Goal: Task Accomplishment & Management: Manage account settings

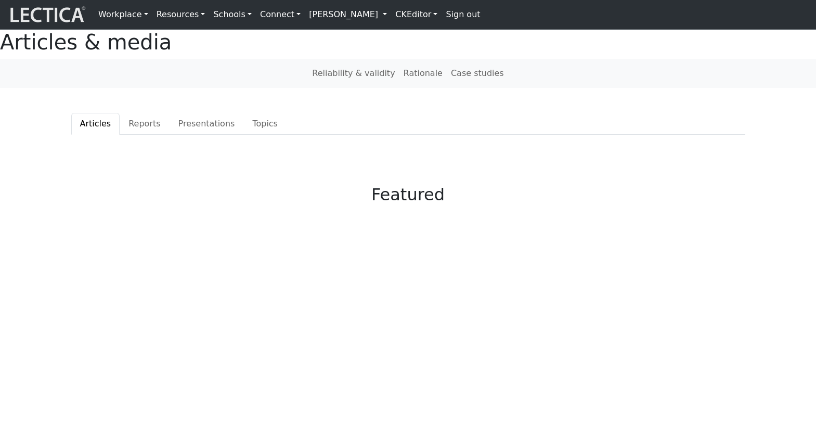
click at [310, 19] on link "[PERSON_NAME]" at bounding box center [348, 14] width 86 height 21
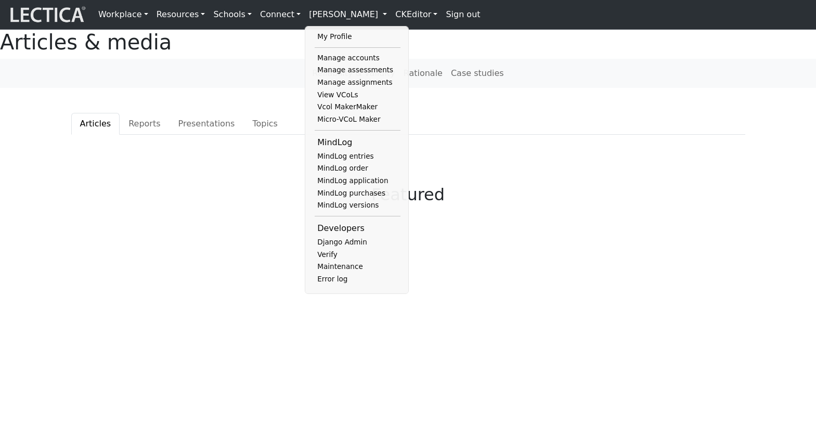
click at [315, 36] on link "My Profile" at bounding box center [358, 37] width 86 height 12
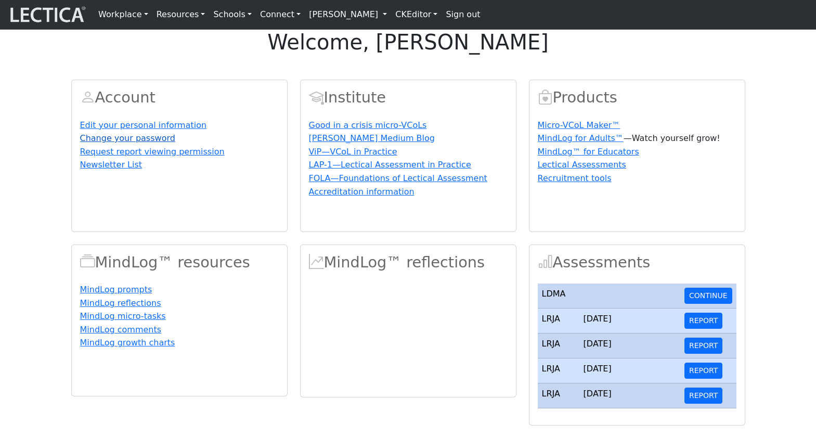
click at [106, 143] on link "Change your password" at bounding box center [127, 138] width 95 height 10
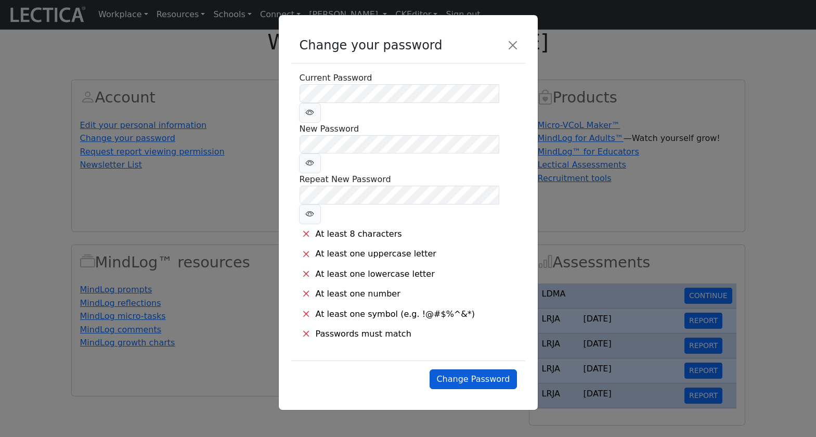
click at [469, 369] on button "Change Password" at bounding box center [473, 379] width 87 height 20
drag, startPoint x: 474, startPoint y: 212, endPoint x: 462, endPoint y: 167, distance: 46.8
click at [474, 264] on li "At least one lowercase letter" at bounding box center [408, 274] width 217 height 20
click at [504, 324] on li "Passwords must match" at bounding box center [408, 334] width 217 height 20
click at [512, 41] on button "Close" at bounding box center [513, 45] width 17 height 17
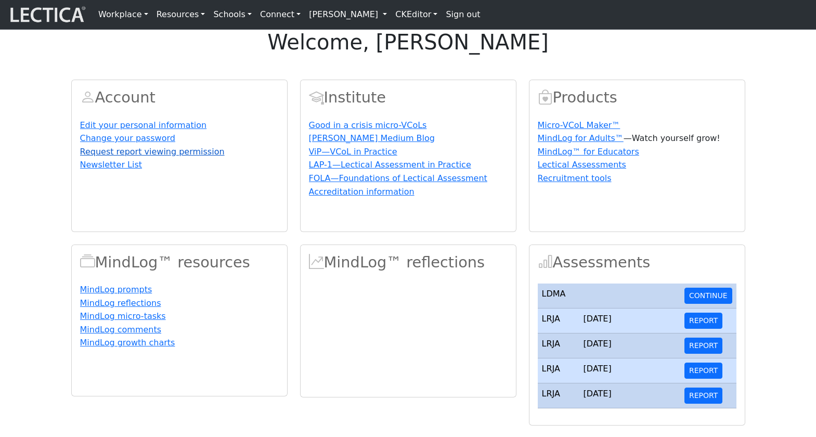
click at [124, 157] on link "Request report viewing permission" at bounding box center [152, 152] width 145 height 10
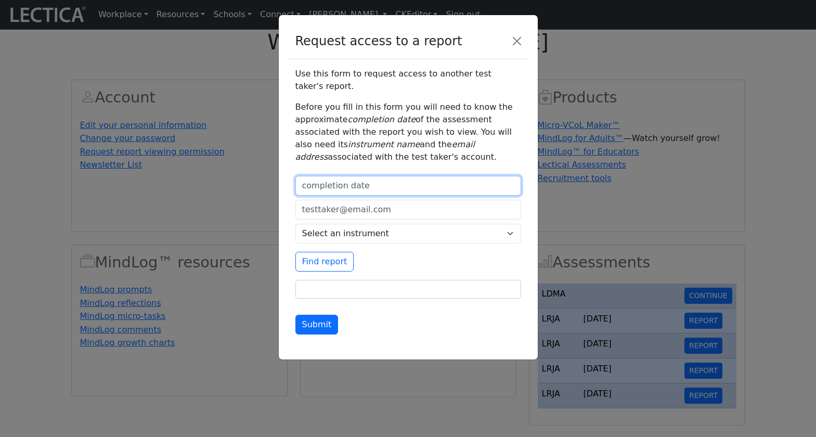
type input "2025-10-07"
click at [416, 176] on input "2025-10-07" at bounding box center [408, 186] width 226 height 20
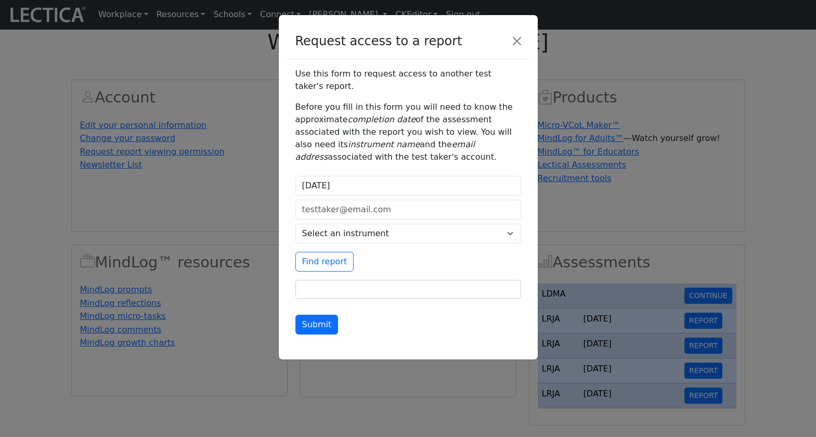
click at [463, 325] on div "Use this form to request access to another test taker's report. Before you fill…" at bounding box center [408, 205] width 242 height 292
click at [381, 200] on input "email" at bounding box center [408, 210] width 226 height 20
click at [477, 315] on div "Submit" at bounding box center [408, 325] width 226 height 20
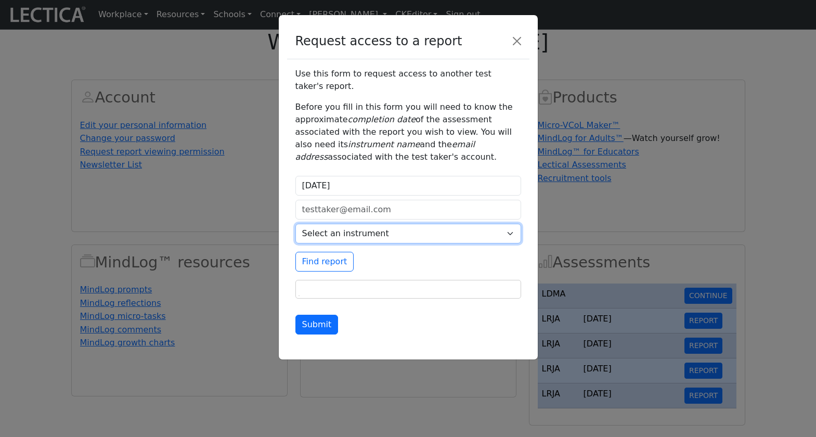
click at [370, 224] on select "Select an instrument LRJA LDMA LESA LDPA LERA LMBE LLRA LSUA FOLA LSMA AGLA KMJ…" at bounding box center [408, 234] width 226 height 20
click at [369, 200] on input "email" at bounding box center [408, 210] width 226 height 20
drag, startPoint x: 388, startPoint y: 196, endPoint x: 290, endPoint y: 195, distance: 98.3
click at [290, 195] on div "Use this form to request access to another test taker's report. Before you fill…" at bounding box center [408, 205] width 242 height 292
paste input "[EMAIL_ADDRESS][DOMAIN_NAME]"
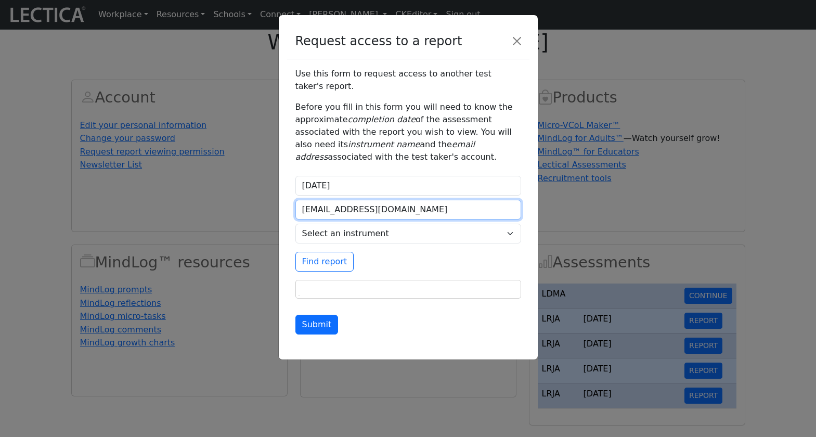
type input "[EMAIL_ADDRESS][DOMAIN_NAME]"
drag, startPoint x: 354, startPoint y: 175, endPoint x: 298, endPoint y: 174, distance: 56.2
click at [298, 176] on input "2025-10-07" at bounding box center [408, 186] width 226 height 20
type input "2022-02-28"
click at [408, 224] on select "Select an instrument LRJA LDMA LESA LDPA LERA LMBE LLRA LSUA FOLA LSMA AGLA KMJ…" at bounding box center [408, 234] width 226 height 20
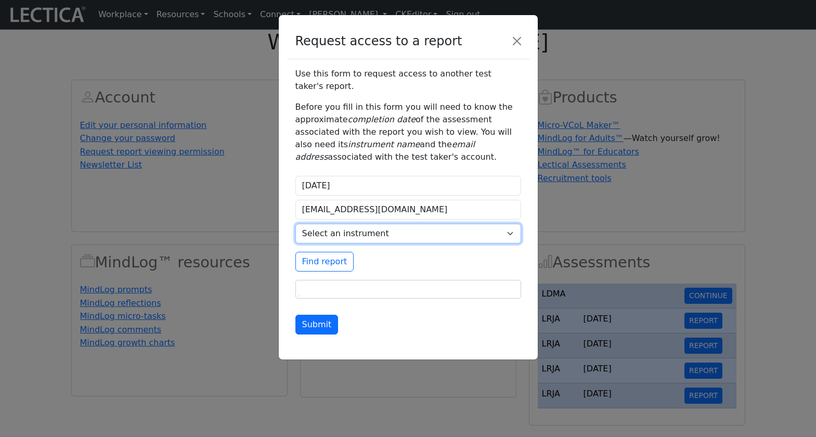
select select "2"
click at [295, 224] on select "Select an instrument LRJA LDMA LESA LDPA LERA LMBE LLRA LSUA FOLA LSMA AGLA KMJ…" at bounding box center [408, 234] width 226 height 20
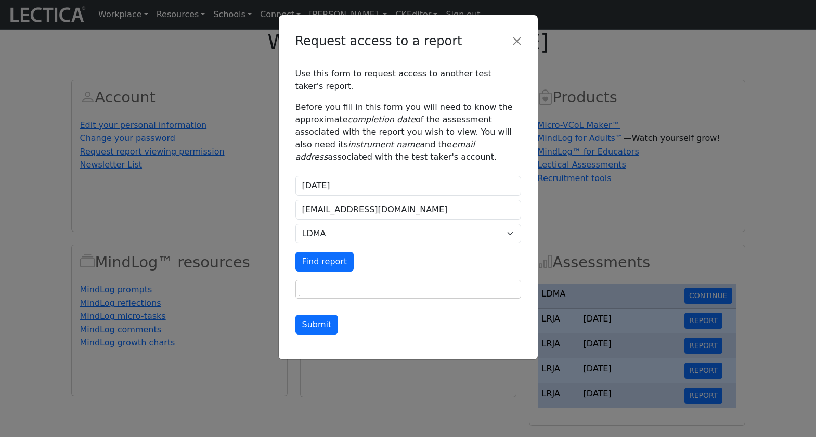
click at [328, 252] on button "Find report" at bounding box center [324, 262] width 59 height 20
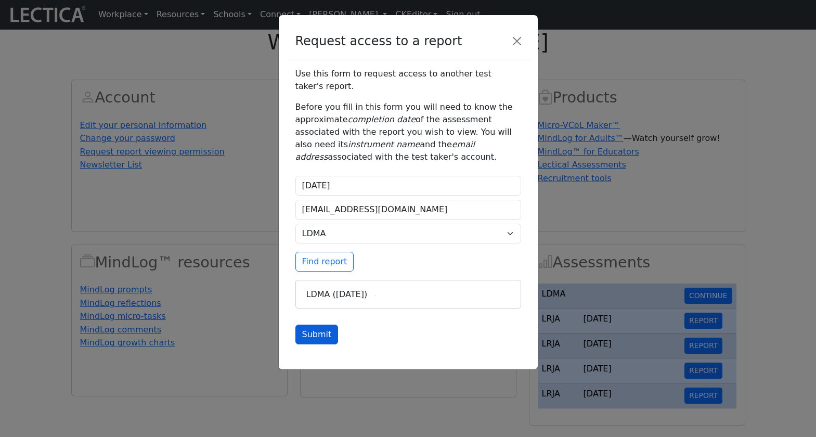
click at [306, 325] on button "Submit" at bounding box center [316, 335] width 43 height 20
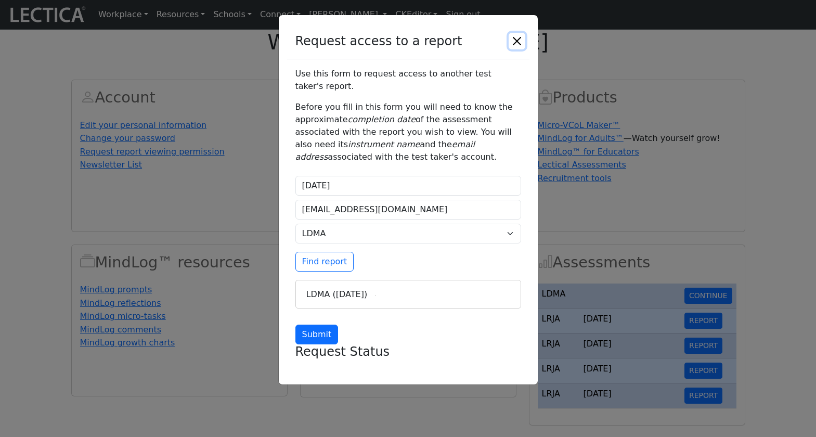
click at [518, 37] on button "Close" at bounding box center [517, 41] width 17 height 17
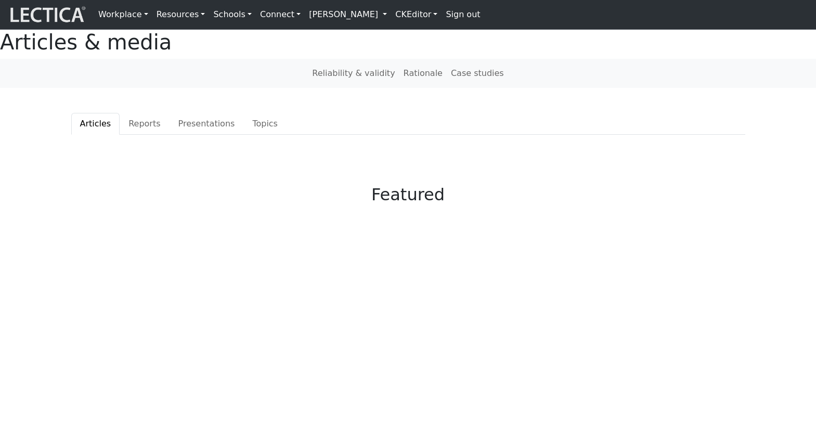
click at [305, 17] on link "[PERSON_NAME]" at bounding box center [348, 14] width 86 height 21
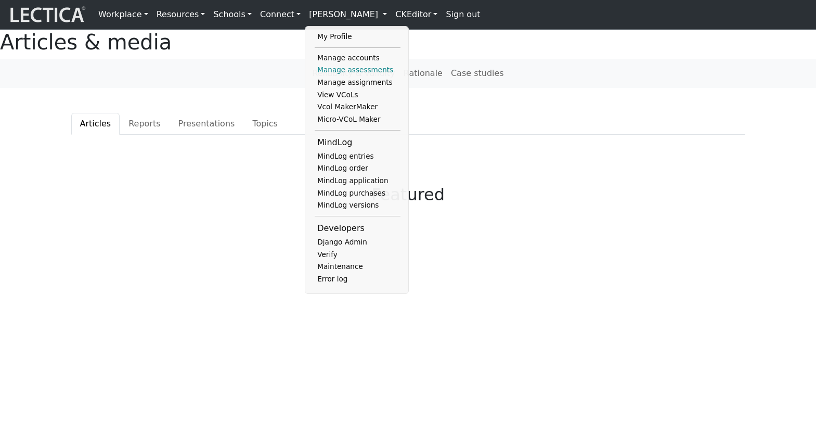
click at [328, 66] on link "Manage assessments" at bounding box center [358, 70] width 86 height 12
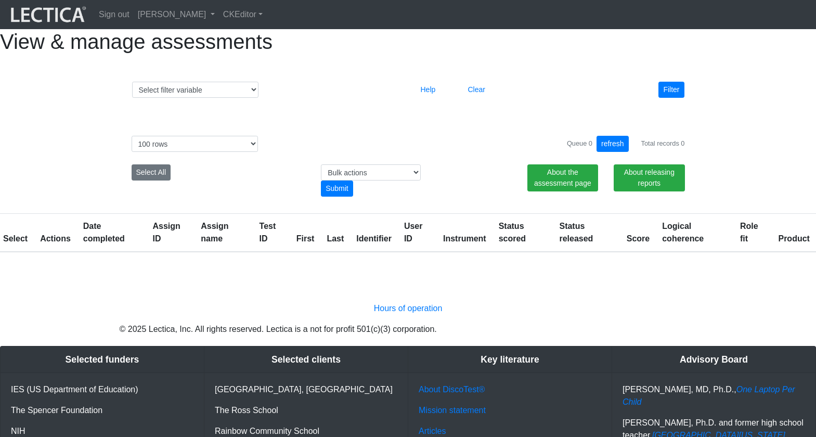
select select "100"
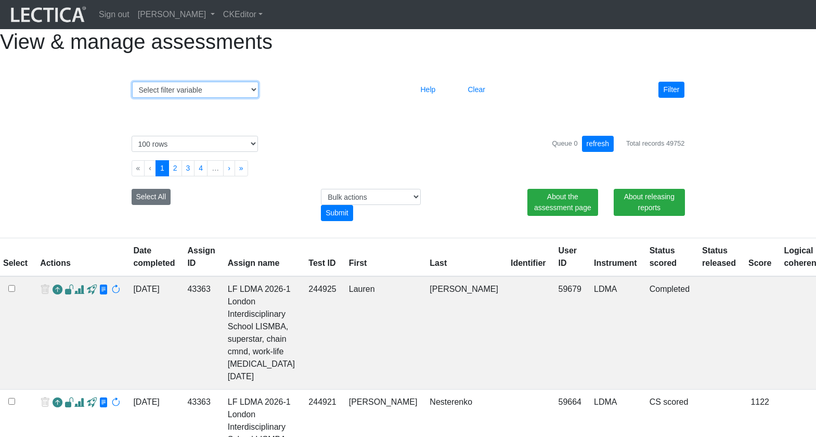
click at [232, 98] on select "Select filter variable Assignment name Assignment ID Clarity persuasive Clarity…" at bounding box center [195, 90] width 126 height 16
select select "assignment__name"
click at [132, 98] on select "Select filter variable Assignment name Assignment ID Clarity persuasive Clarity…" at bounding box center [195, 90] width 126 height 16
select select
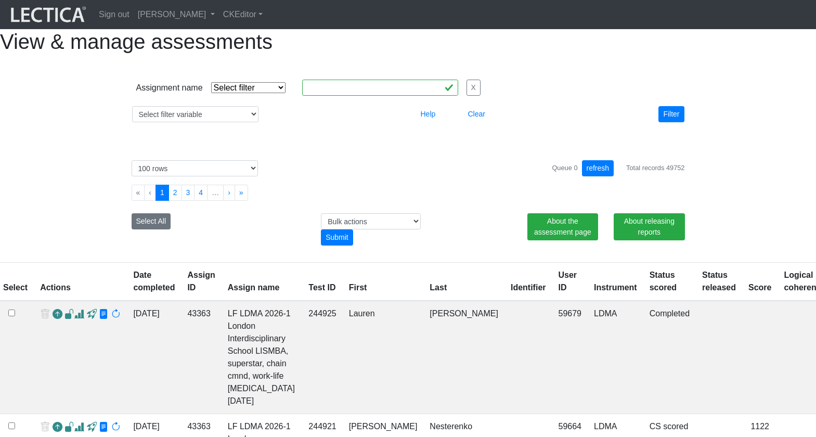
click at [244, 93] on select "Select filter Equals Does not equal Contains Does not contain Starts with Ends …" at bounding box center [248, 87] width 74 height 11
select select "icontains"
click at [211, 93] on select "Select filter Equals Does not equal Contains Does not contain Starts with Ends …" at bounding box center [248, 87] width 74 height 11
click at [307, 96] on input "text" at bounding box center [380, 88] width 156 height 16
drag, startPoint x: 293, startPoint y: 104, endPoint x: 287, endPoint y: 104, distance: 6.2
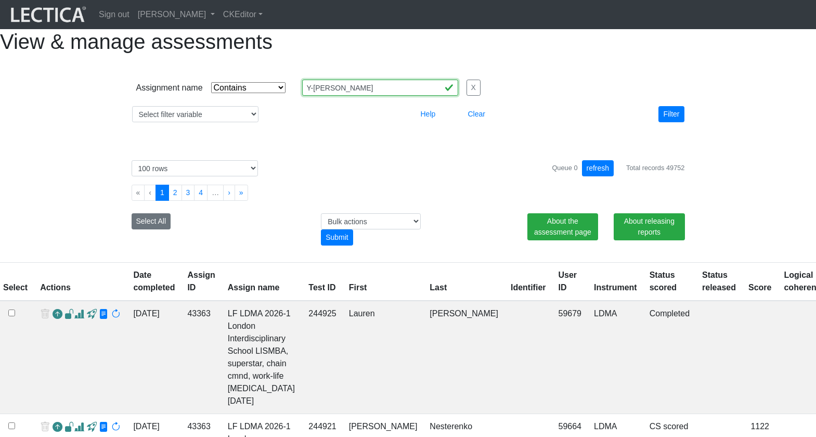
click at [302, 96] on input "Y-rex" at bounding box center [380, 88] width 156 height 16
type input "T-rex"
click at [672, 122] on button "Filter" at bounding box center [671, 114] width 25 height 16
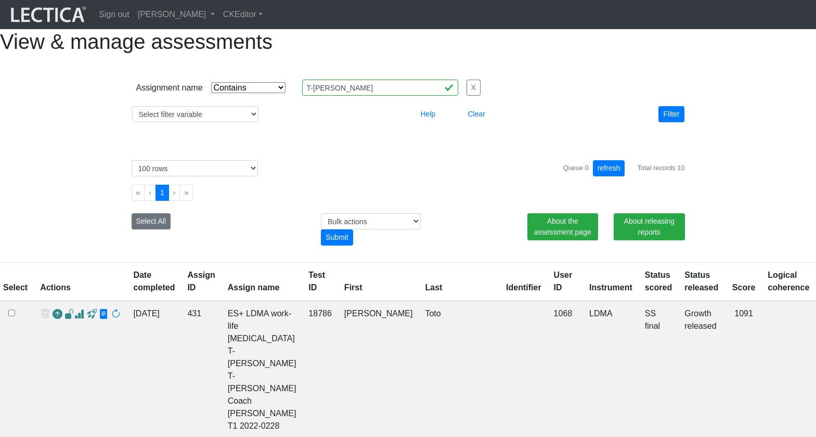
click at [548, 315] on td "1068" at bounding box center [566, 370] width 36 height 138
click at [548, 319] on td "1068" at bounding box center [566, 370] width 36 height 138
copy td "1068"
click at [163, 14] on link "[PERSON_NAME]" at bounding box center [176, 14] width 85 height 21
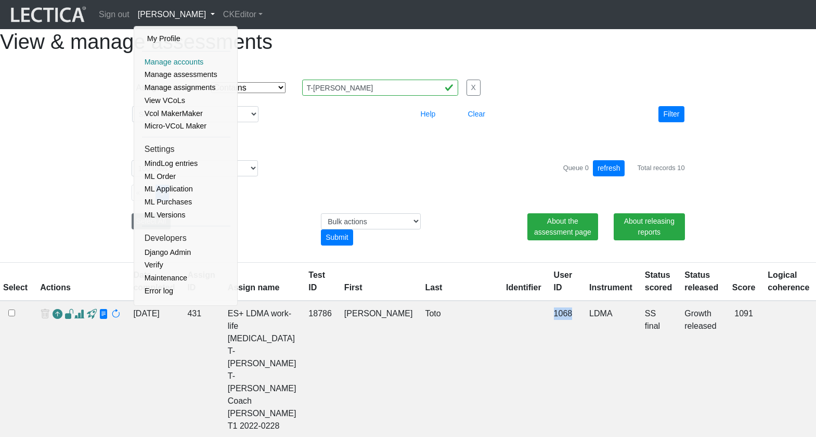
click at [171, 59] on link "Manage accounts" at bounding box center [186, 62] width 88 height 13
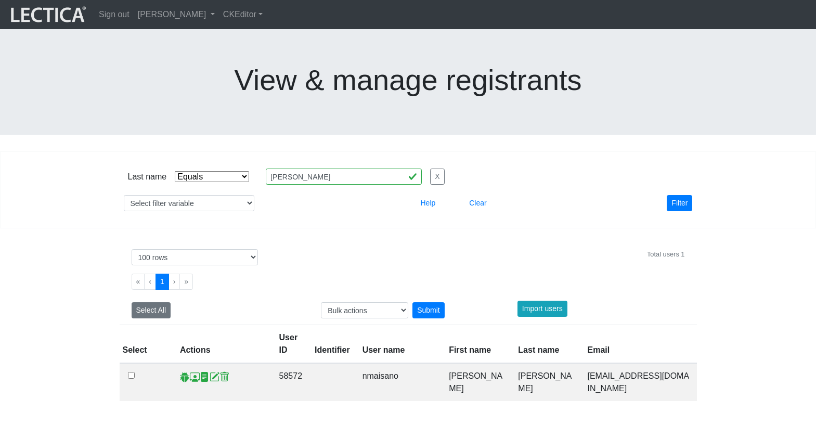
select select "iexact"
select select "100"
click at [172, 195] on select "Select filter variable User ID User name First name Last name Email Impersonate…" at bounding box center [189, 203] width 131 height 16
click at [197, 171] on select "Select filter Equals Does not equal Contains Does not contain Starts with Ends …" at bounding box center [212, 176] width 74 height 11
select select
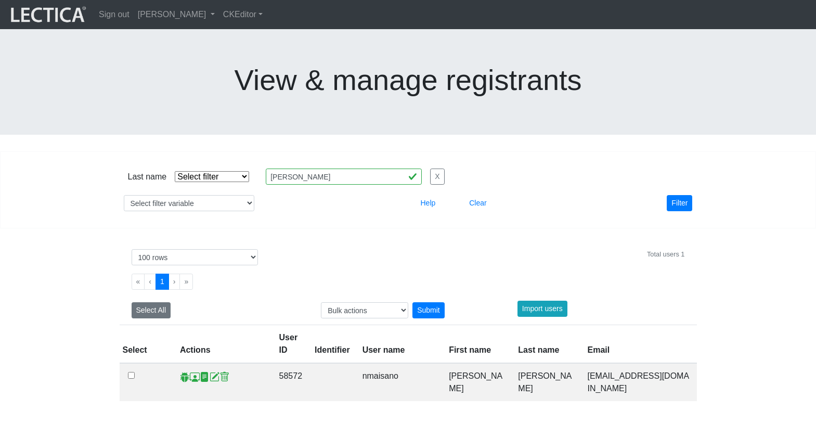
click at [175, 171] on select "Select filter Equals Does not equal Contains Does not contain Starts with Ends …" at bounding box center [212, 176] width 74 height 11
click at [151, 195] on select "Select filter variable User ID User name First name Last name Email Impersonate…" at bounding box center [189, 203] width 131 height 16
select select "id"
click at [124, 195] on select "Select filter variable User ID User name First name Last name Email Impersonate…" at bounding box center [189, 203] width 131 height 16
select select
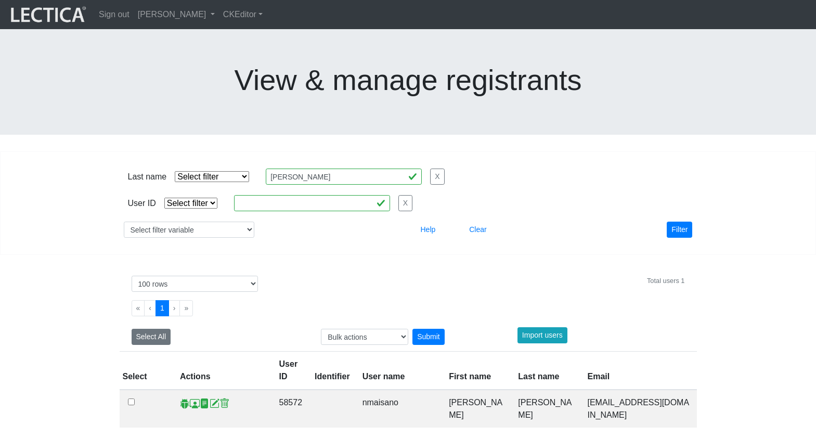
click at [186, 198] on select "Select filter Equals List" at bounding box center [190, 203] width 53 height 11
select select "equal"
click at [164, 198] on select "Select filter Equals List" at bounding box center [190, 203] width 53 height 11
click at [247, 195] on input "text" at bounding box center [312, 203] width 156 height 16
paste input "1068"
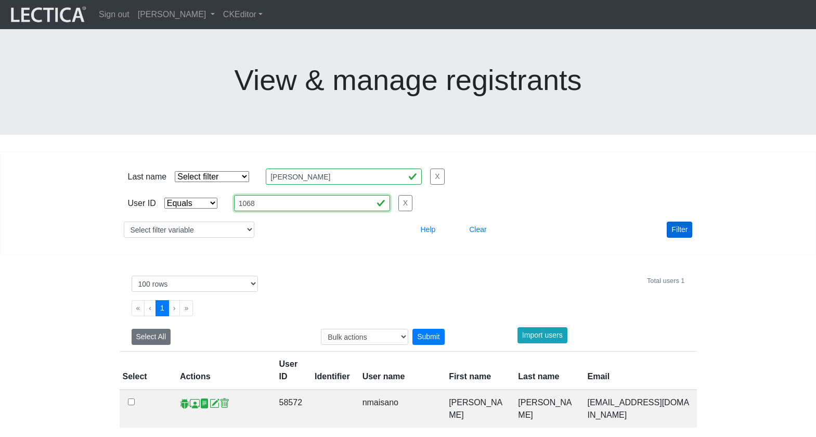
type input "1068"
click at [685, 222] on button "Filter" at bounding box center [679, 230] width 25 height 16
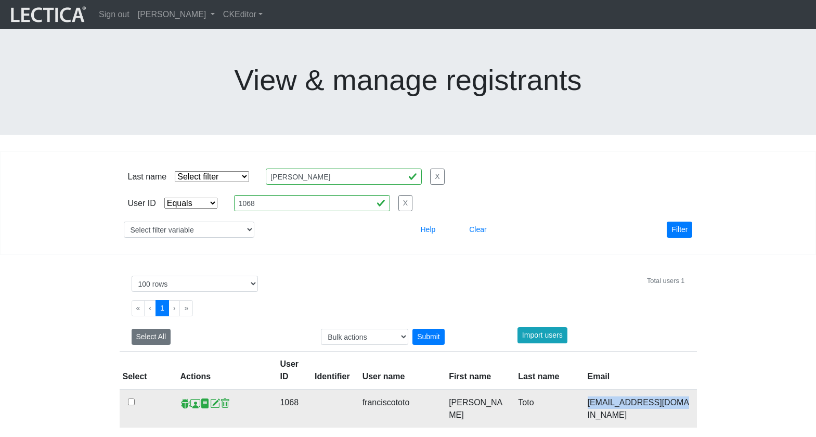
drag, startPoint x: 588, startPoint y: 321, endPoint x: 663, endPoint y: 321, distance: 74.9
click at [663, 390] on td "[EMAIL_ADDRESS][DOMAIN_NAME]" at bounding box center [639, 409] width 115 height 38
copy td "[EMAIL_ADDRESS][DOMAIN_NAME]"
